Goal: Task Accomplishment & Management: Manage account settings

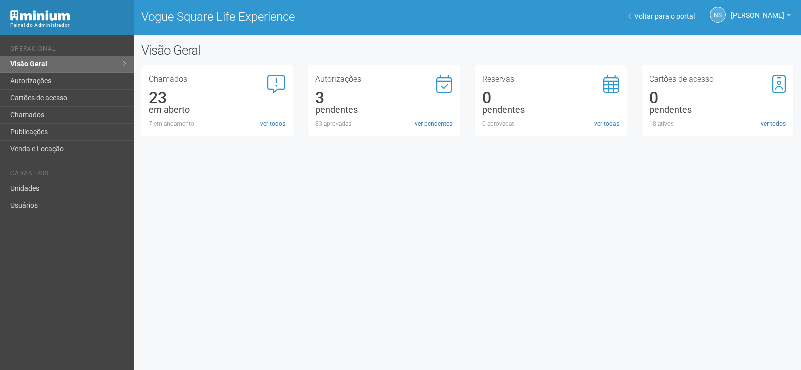
click at [430, 116] on div "Autorizações 3 pendentes 83 aprovadas ver pendentes" at bounding box center [383, 101] width 137 height 53
click at [435, 123] on link "ver pendentes" at bounding box center [433, 123] width 38 height 9
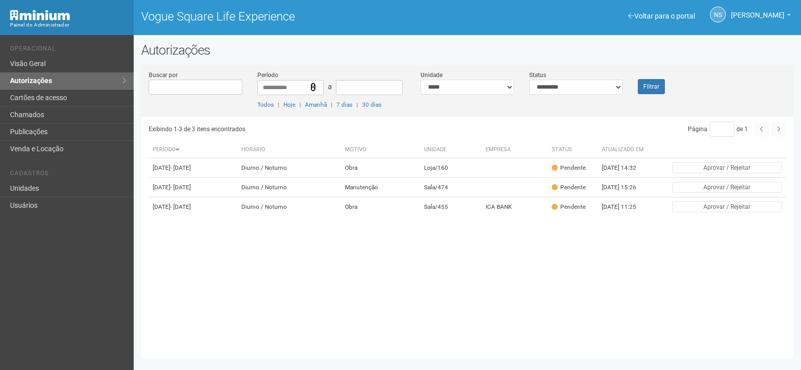
click at [311, 89] on icon at bounding box center [313, 87] width 6 height 7
click at [625, 195] on td "[DATE] 15:26" at bounding box center [625, 188] width 55 height 20
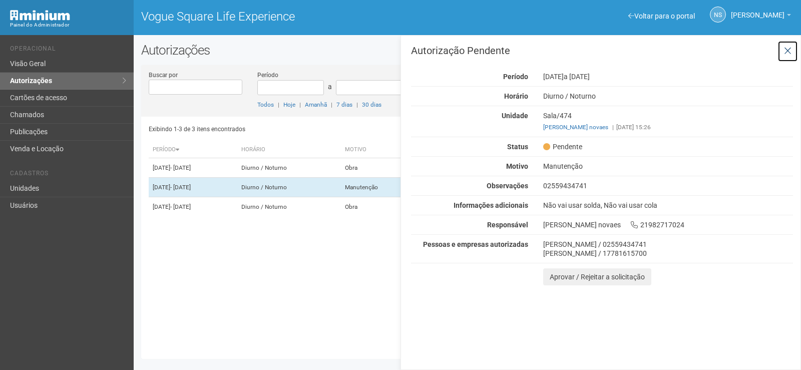
click at [788, 53] on icon at bounding box center [788, 51] width 8 height 10
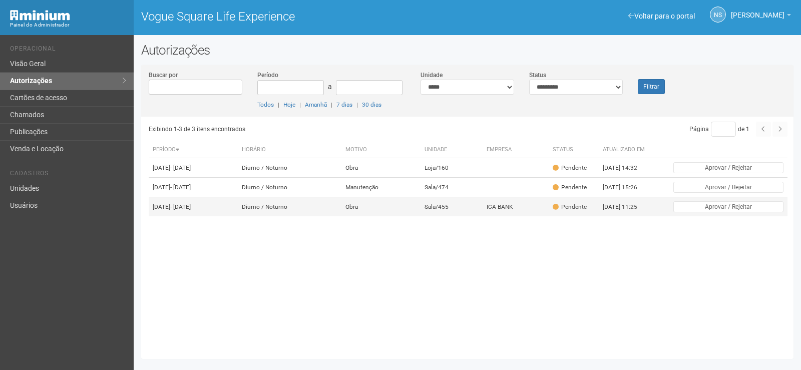
click at [341, 217] on td "Diurno / Noturno" at bounding box center [290, 207] width 104 height 20
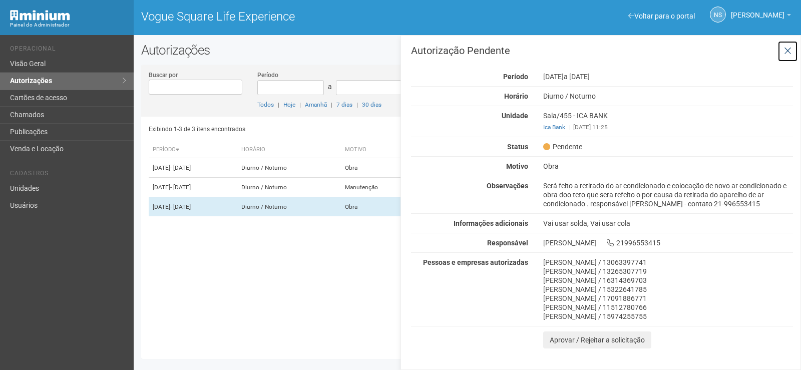
click at [787, 51] on icon at bounding box center [788, 51] width 8 height 10
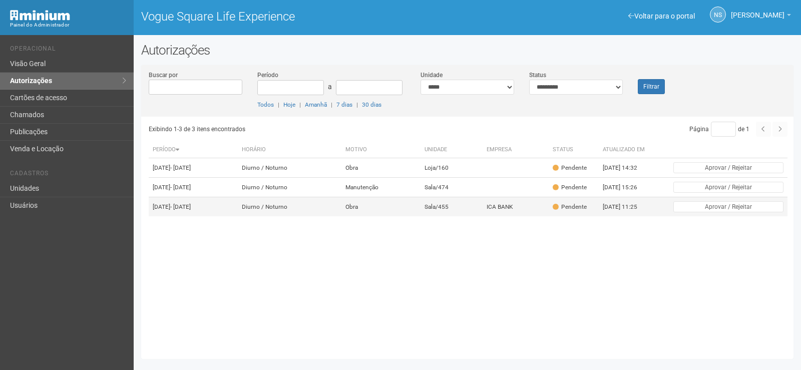
click at [421, 217] on td "Obra" at bounding box center [381, 207] width 80 height 20
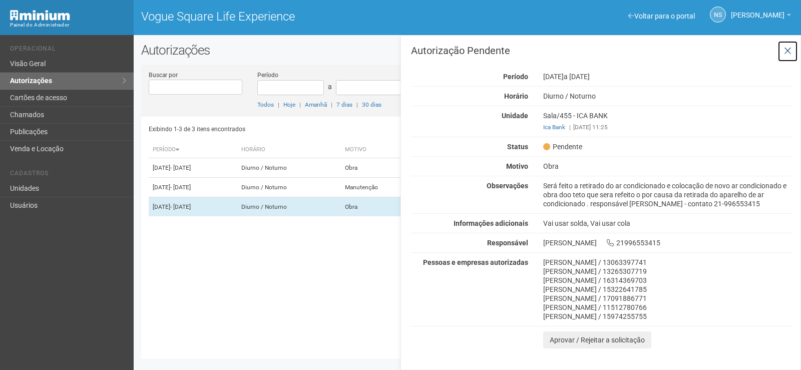
click at [786, 49] on icon at bounding box center [788, 51] width 8 height 10
